Goal: Task Accomplishment & Management: Manage account settings

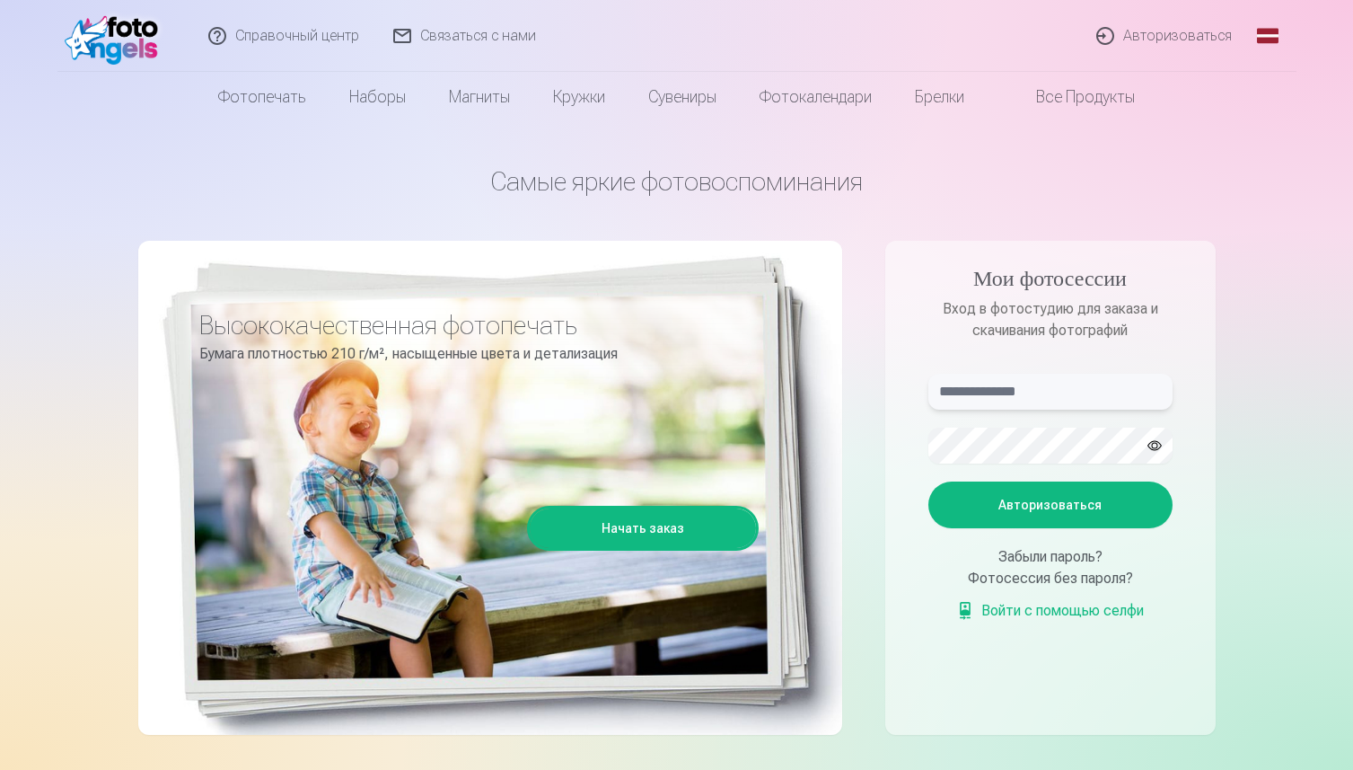
click at [992, 395] on input "text" at bounding box center [1051, 392] width 244 height 36
type input "**********"
click at [1075, 516] on button "Авторизоваться" at bounding box center [1051, 504] width 244 height 47
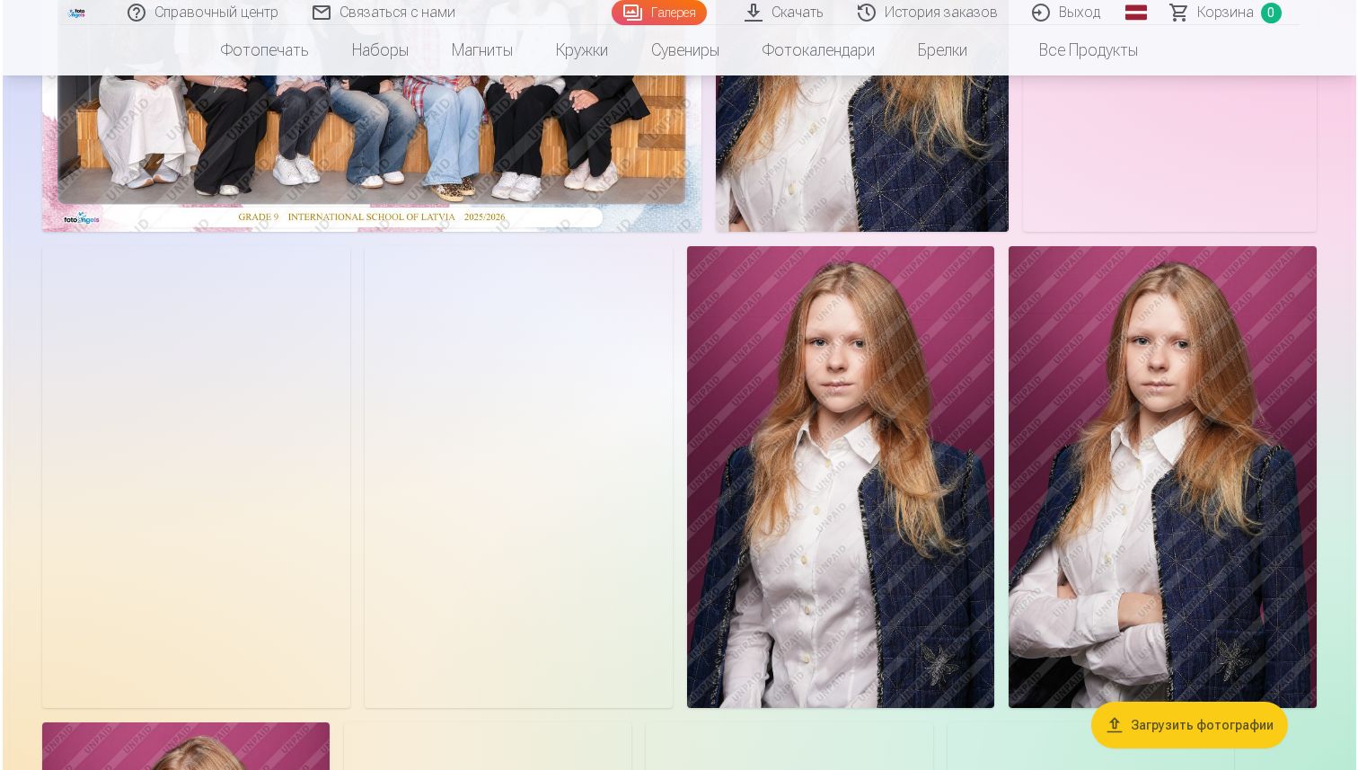
scroll to position [392, 0]
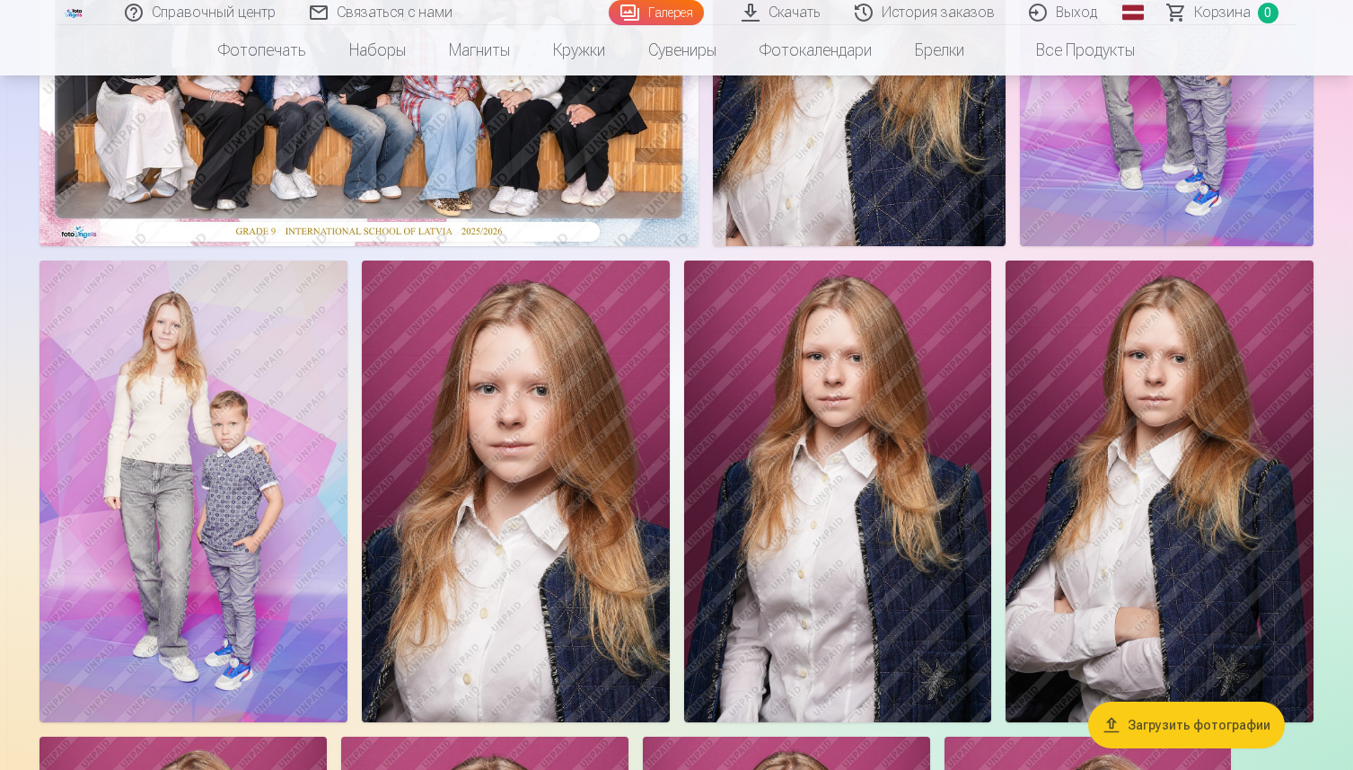
click at [495, 520] on img at bounding box center [516, 491] width 308 height 462
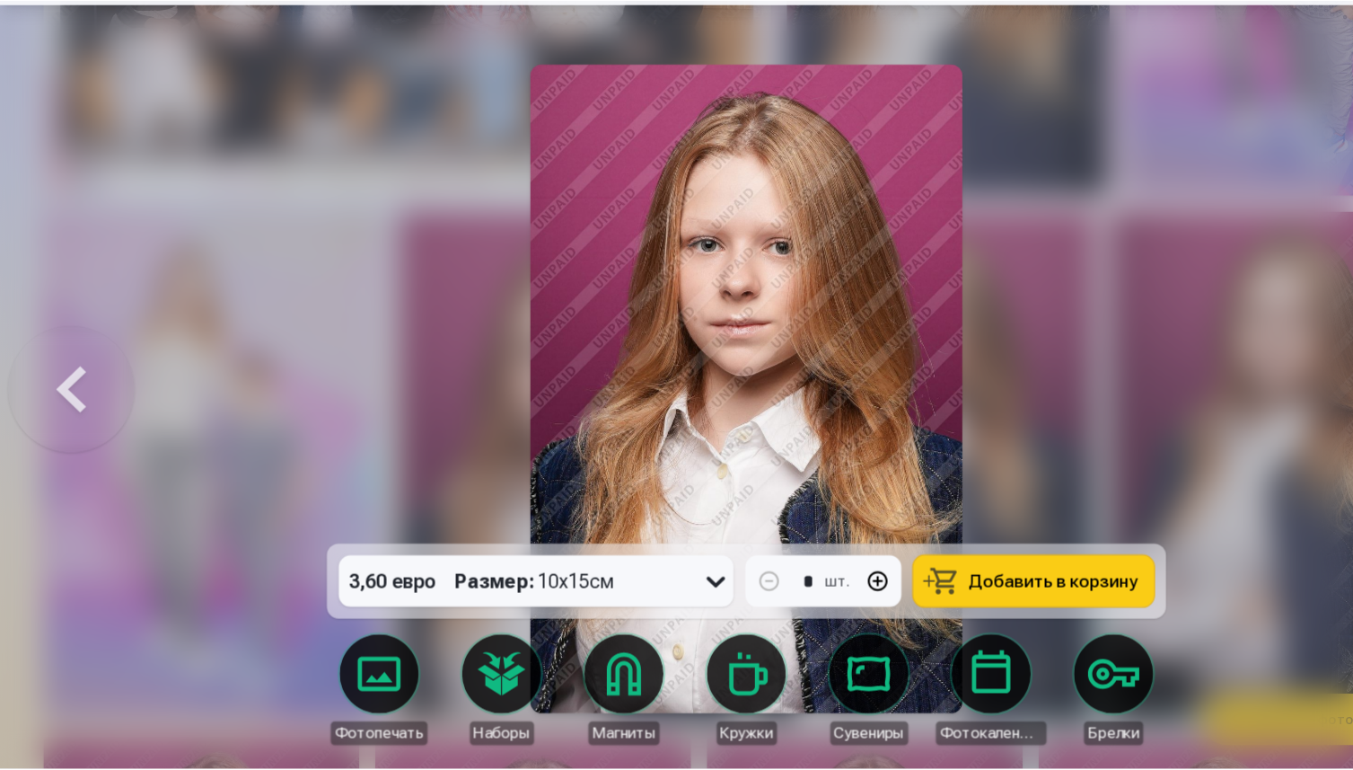
scroll to position [390, 0]
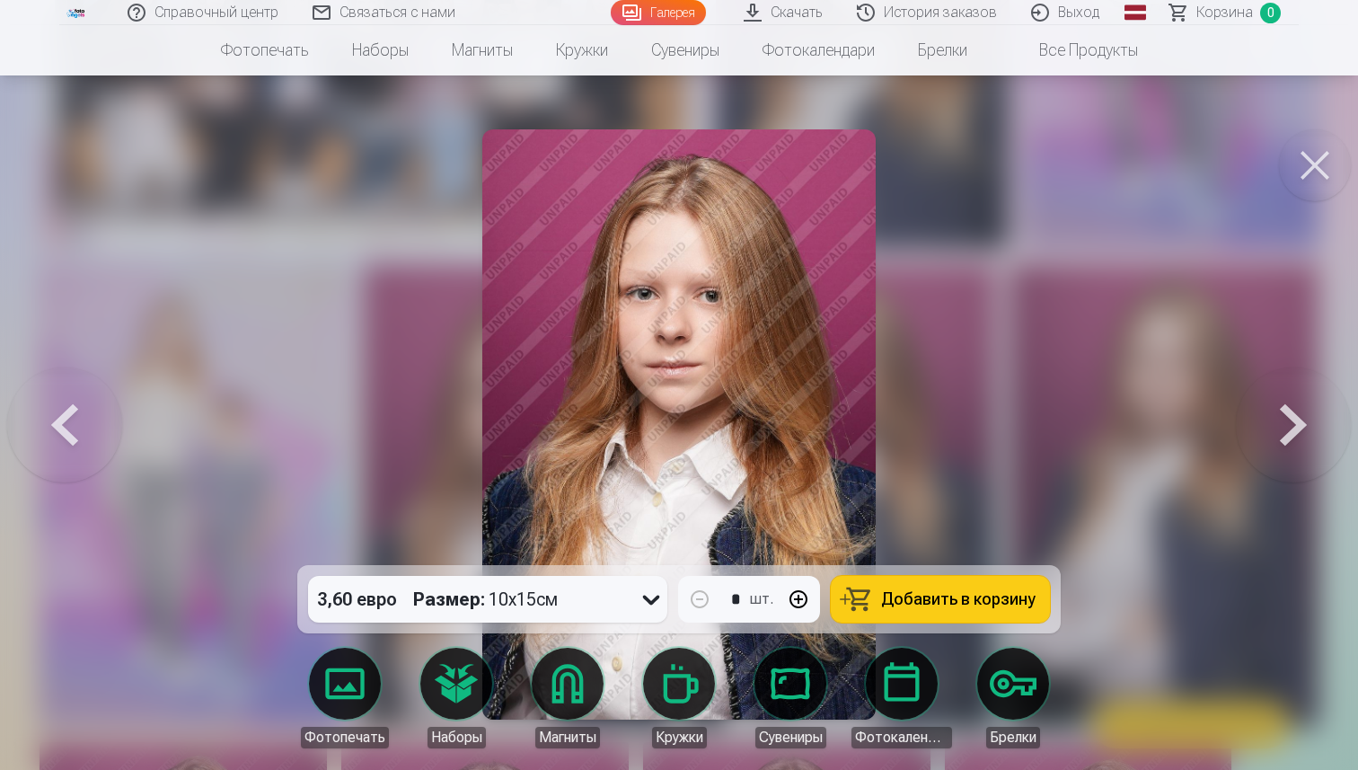
click at [1302, 173] on button at bounding box center [1315, 165] width 72 height 72
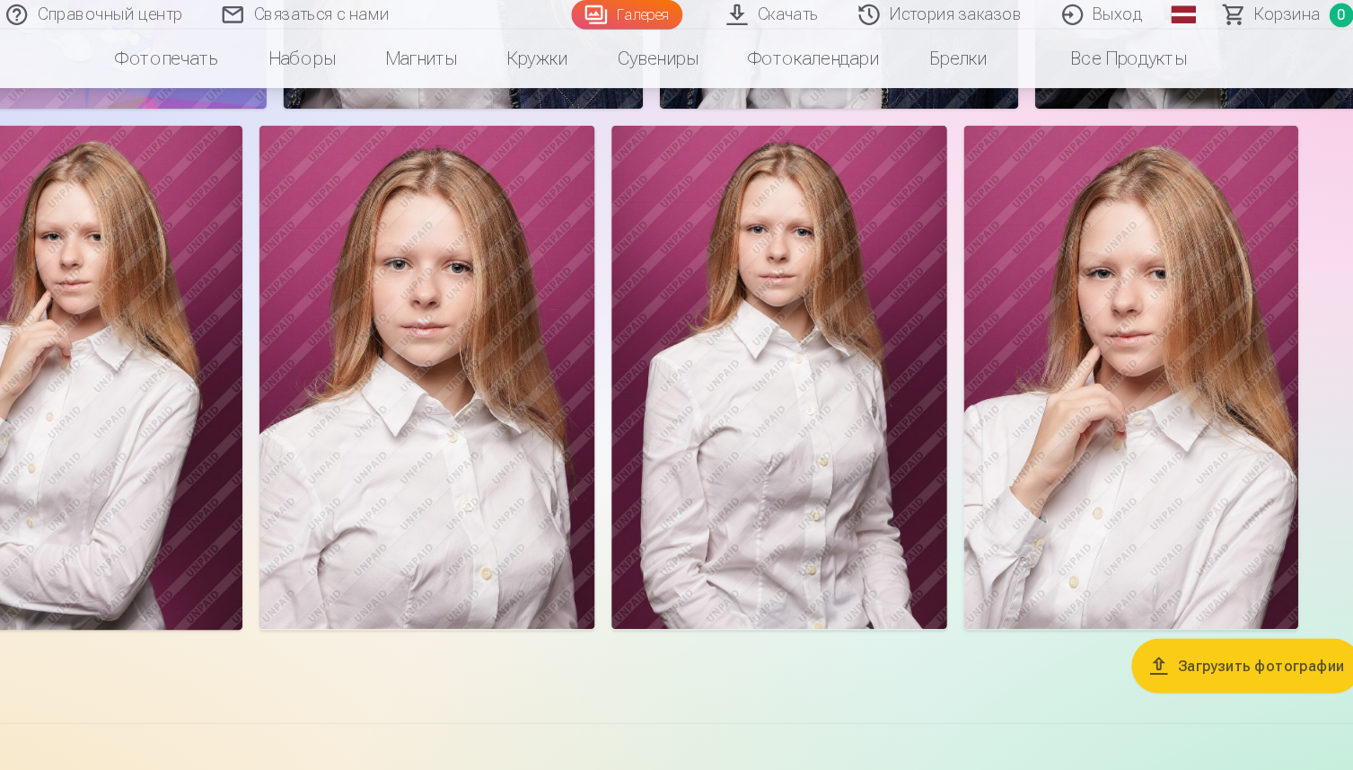
scroll to position [1019, 0]
